Goal: Task Accomplishment & Management: Manage account settings

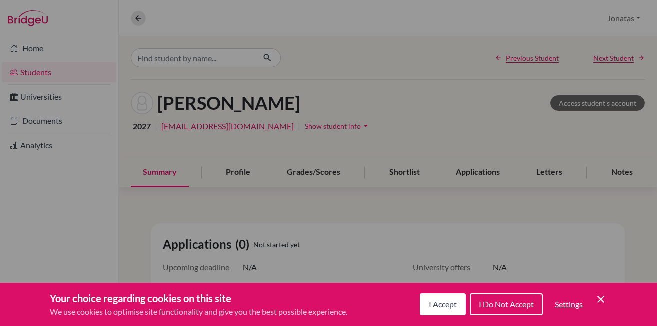
click at [436, 307] on span "I Accept" at bounding box center [443, 304] width 28 height 10
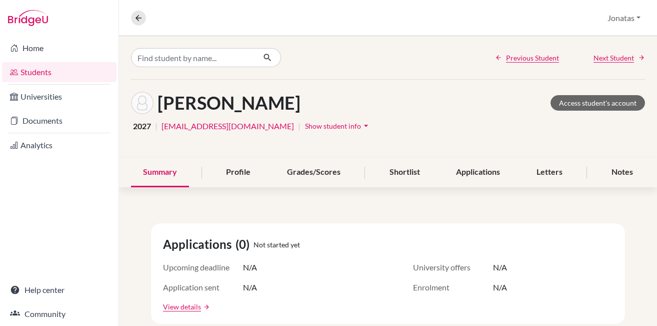
click at [34, 68] on link "Students" at bounding box center [59, 72] width 115 height 20
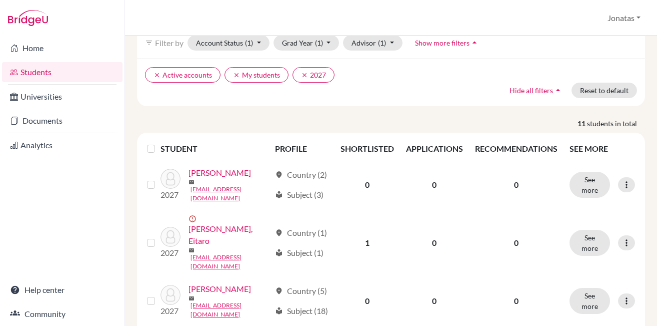
scroll to position [9, 0]
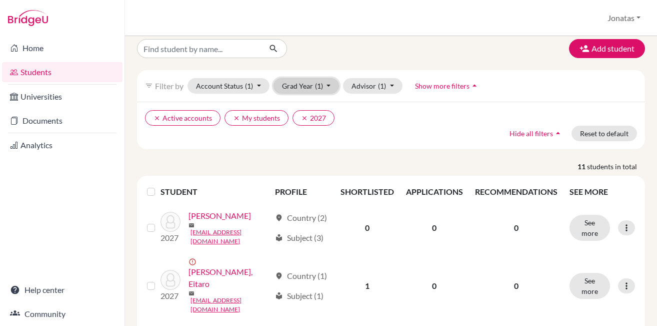
click at [313, 86] on button "Grad Year (1)" at bounding box center [307, 86] width 66 height 16
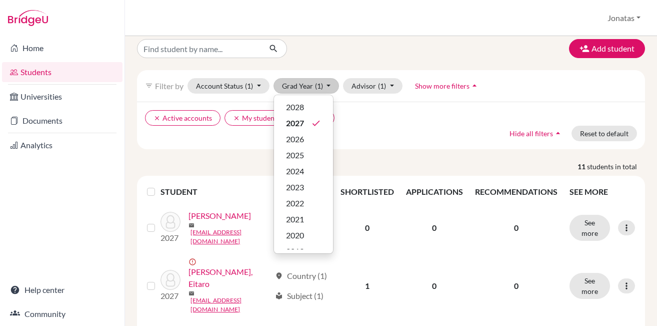
click at [262, 161] on p "11 students in total" at bounding box center [391, 166] width 523 height 11
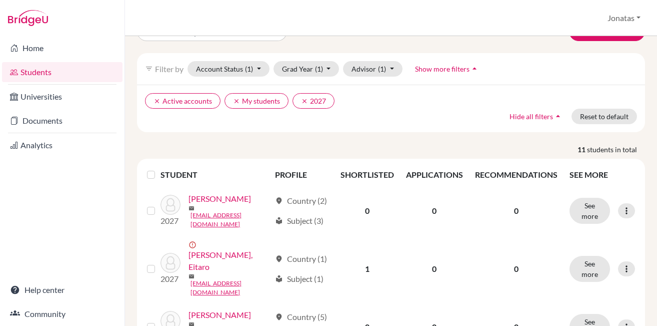
scroll to position [0, 0]
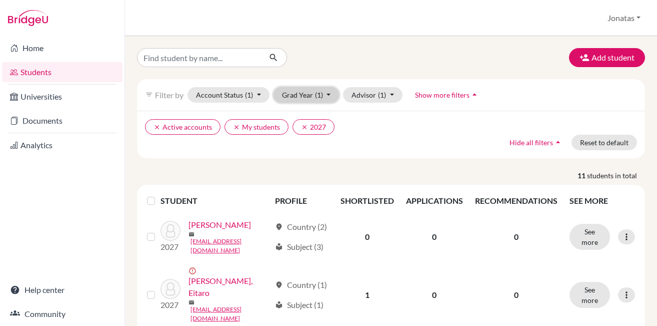
click at [315, 91] on span "(1)" at bounding box center [319, 95] width 8 height 9
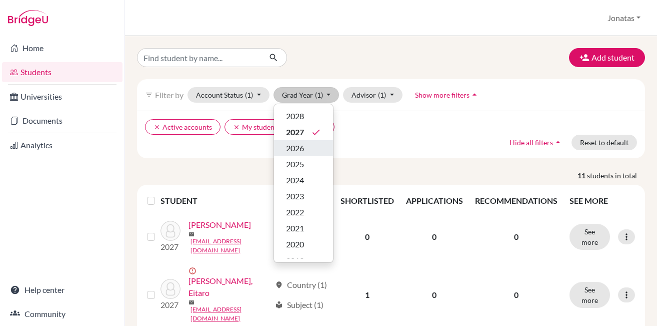
click at [305, 149] on div "2026" at bounding box center [303, 148] width 35 height 12
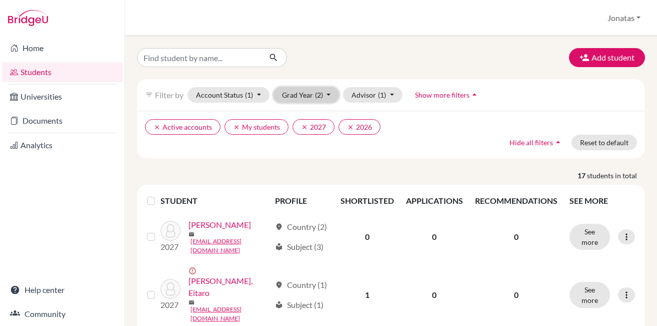
click at [320, 96] on span "(2)" at bounding box center [319, 95] width 8 height 9
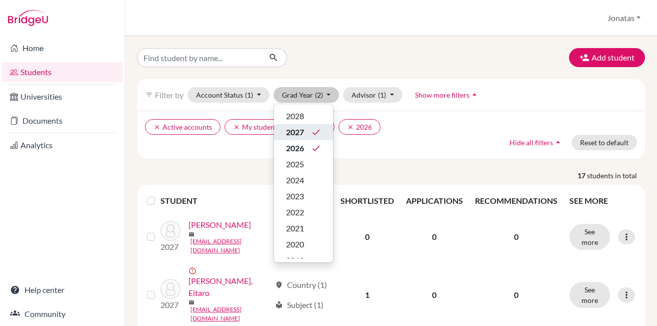
click at [318, 131] on icon "done" at bounding box center [316, 132] width 10 height 10
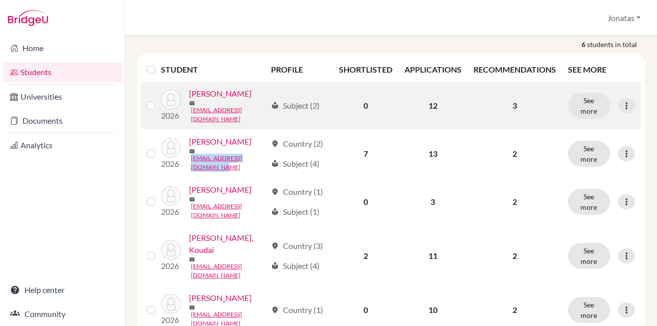
scroll to position [179, 0]
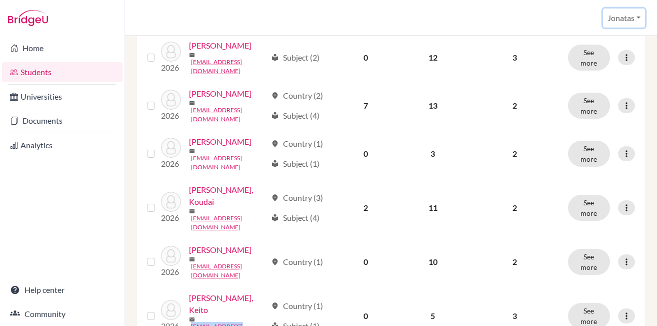
click at [635, 18] on button "Jonatas" at bounding box center [624, 18] width 42 height 19
click at [601, 59] on link "School Settings" at bounding box center [607, 57] width 79 height 16
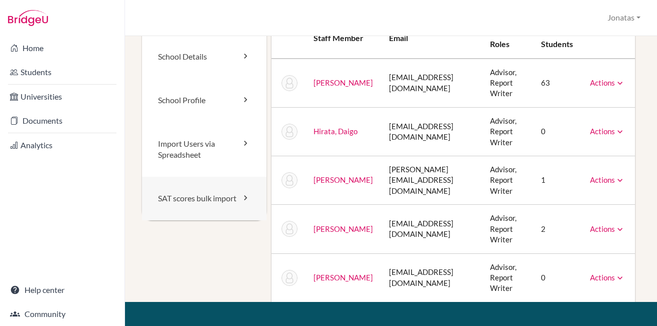
scroll to position [58, 0]
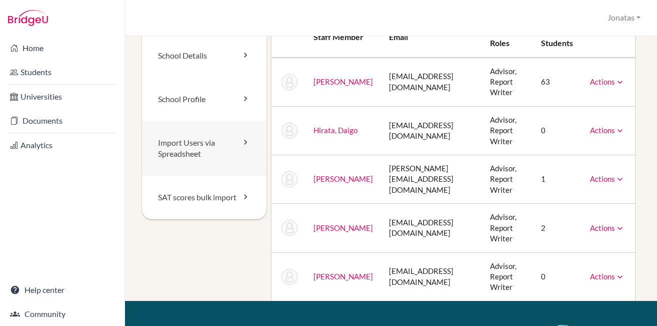
click at [193, 149] on link "Import Users via Spreadsheet" at bounding box center [204, 148] width 125 height 55
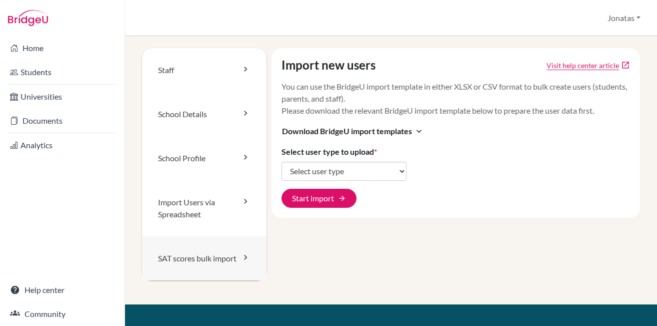
click at [191, 262] on link "SAT scores bulk import" at bounding box center [204, 258] width 125 height 44
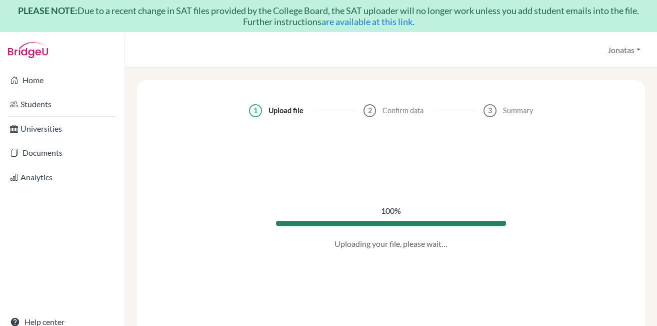
select select "344354"
select select "359118"
select select "360314"
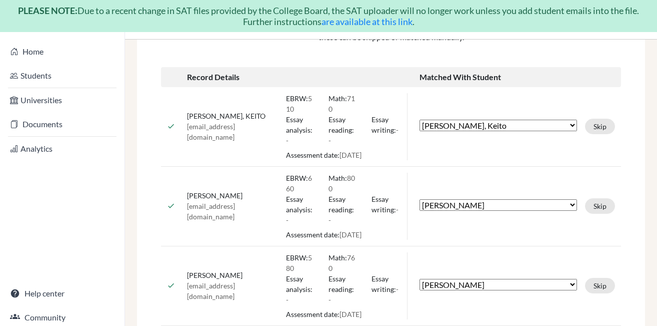
scroll to position [32, 0]
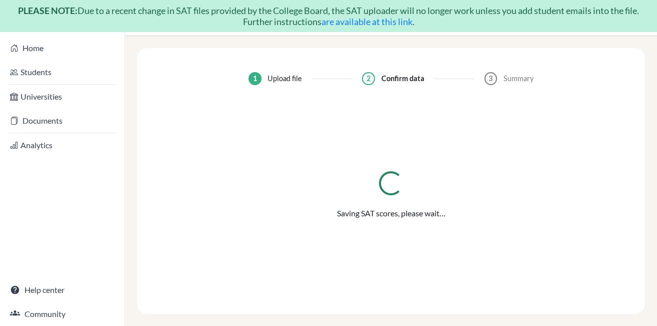
scroll to position [0, 0]
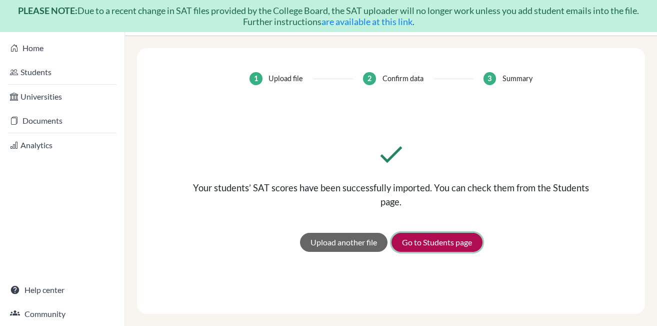
click at [435, 245] on link "Go to Students page" at bounding box center [437, 242] width 91 height 19
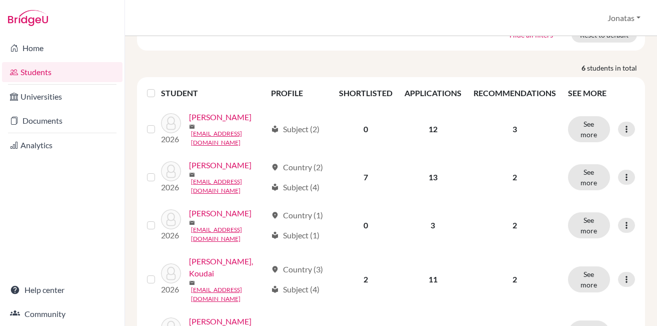
scroll to position [125, 0]
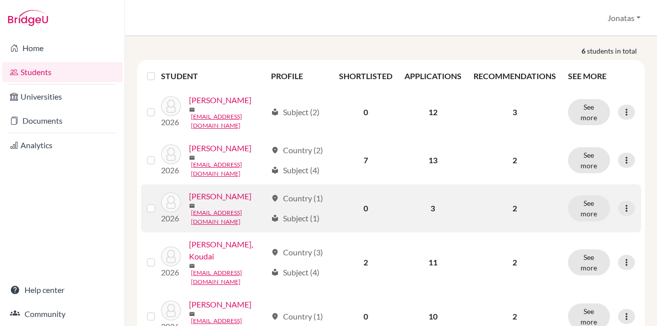
click at [228, 190] on link "[PERSON_NAME]" at bounding box center [220, 196] width 63 height 12
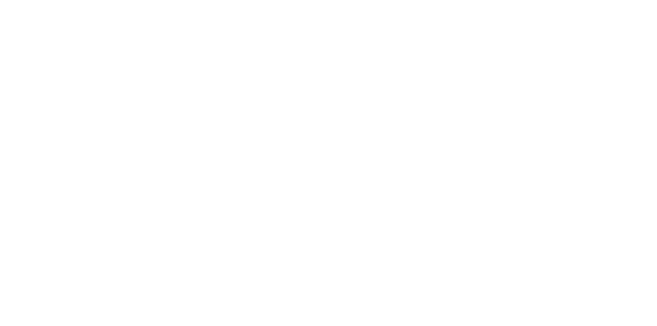
scroll to position [65, 0]
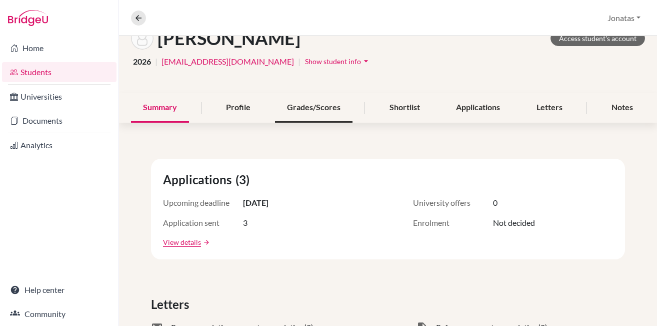
click at [308, 107] on div "Grades/Scores" at bounding box center [314, 108] width 78 height 30
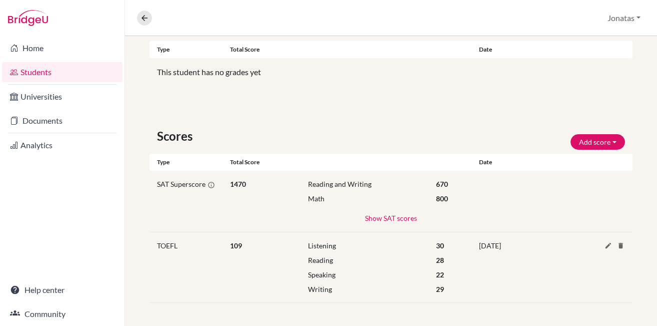
scroll to position [210, 0]
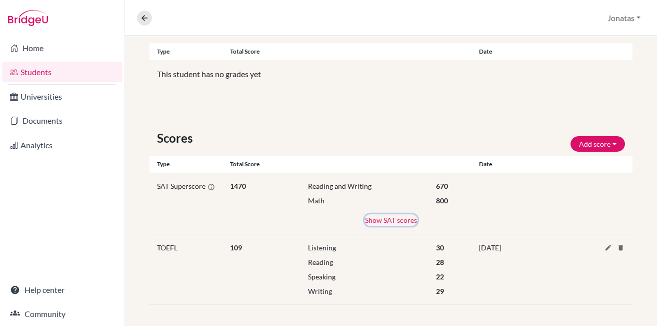
click at [393, 220] on button "Show SAT scores" at bounding box center [391, 220] width 53 height 12
click at [393, 220] on button "Hide SAT scores" at bounding box center [391, 220] width 51 height 12
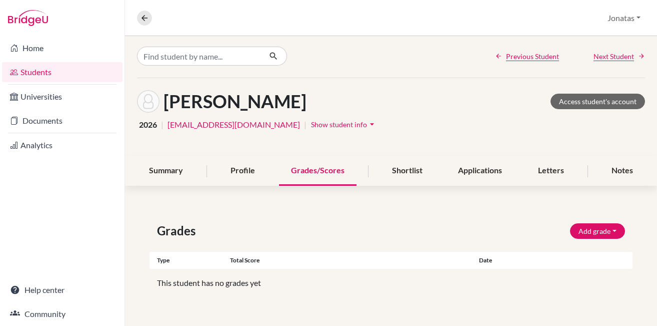
scroll to position [0, 0]
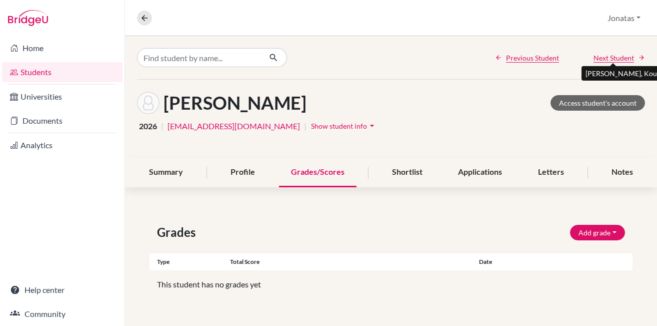
click at [617, 57] on span "Next Student" at bounding box center [614, 58] width 41 height 11
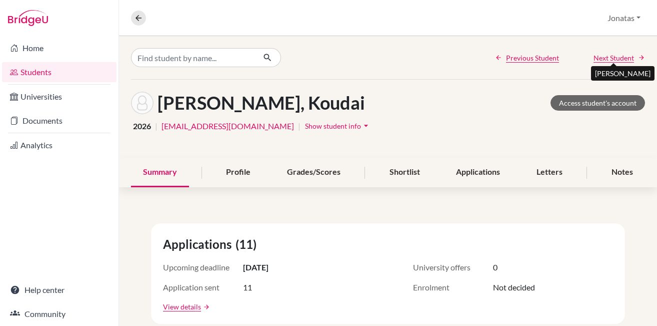
click at [617, 57] on span "Next Student" at bounding box center [614, 58] width 41 height 11
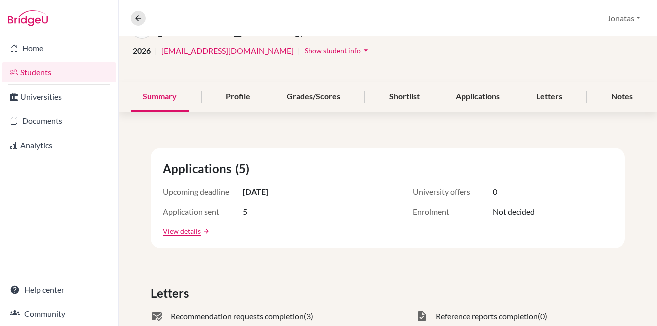
scroll to position [64, 0]
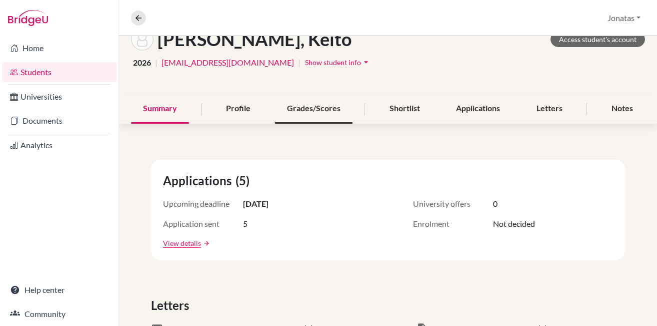
click at [309, 106] on div "Grades/Scores" at bounding box center [314, 109] width 78 height 30
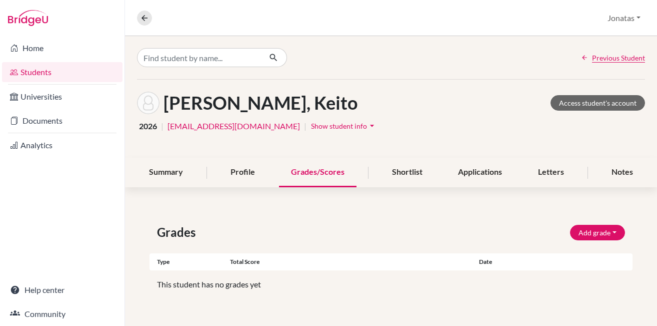
scroll to position [143, 0]
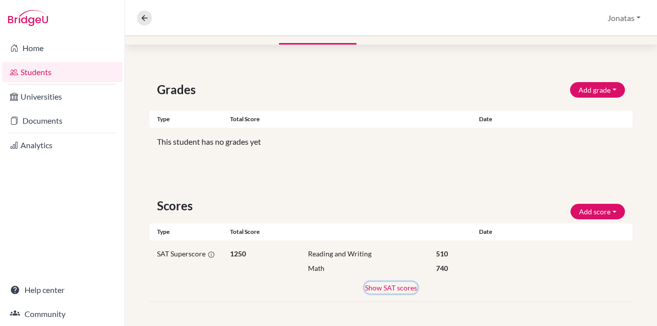
click at [408, 286] on button "Show SAT scores" at bounding box center [391, 288] width 53 height 12
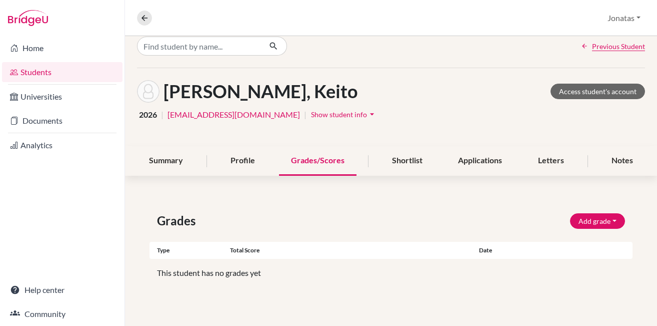
scroll to position [0, 0]
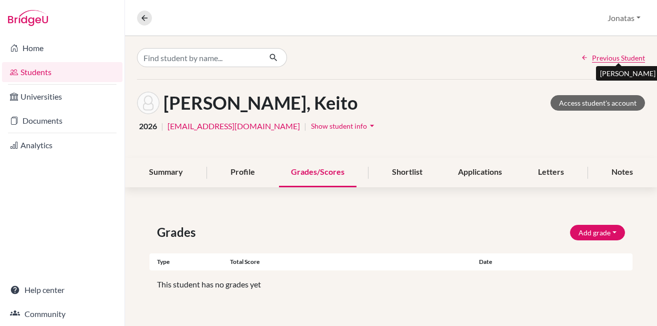
click at [613, 60] on span "Previous Student" at bounding box center [618, 58] width 53 height 11
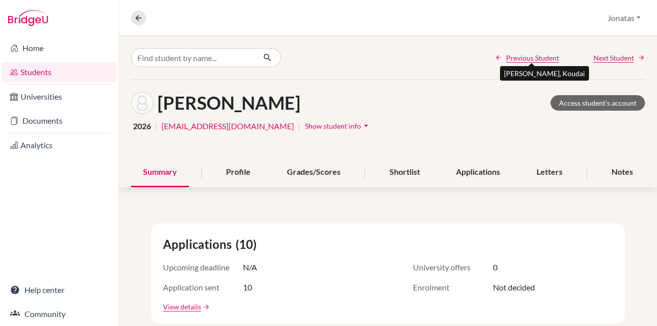
click at [520, 56] on span "Previous Student" at bounding box center [532, 58] width 53 height 11
click at [319, 169] on div "Grades/Scores" at bounding box center [314, 173] width 78 height 30
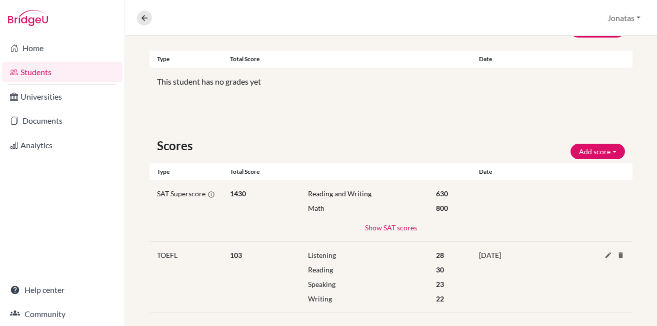
scroll to position [213, 0]
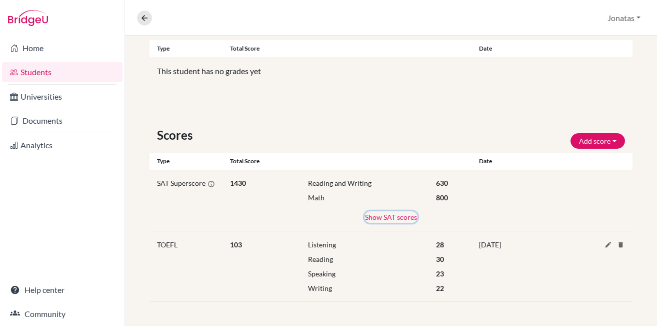
click at [396, 214] on button "Show SAT scores" at bounding box center [391, 217] width 53 height 12
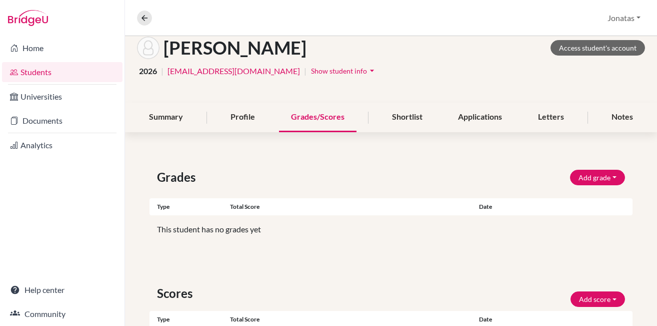
scroll to position [0, 0]
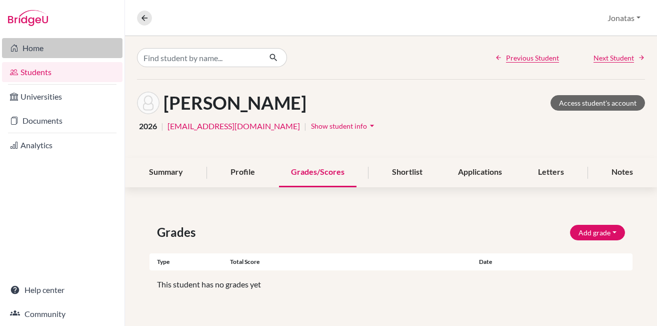
click at [33, 48] on link "Home" at bounding box center [62, 48] width 121 height 20
